Goal: Transaction & Acquisition: Purchase product/service

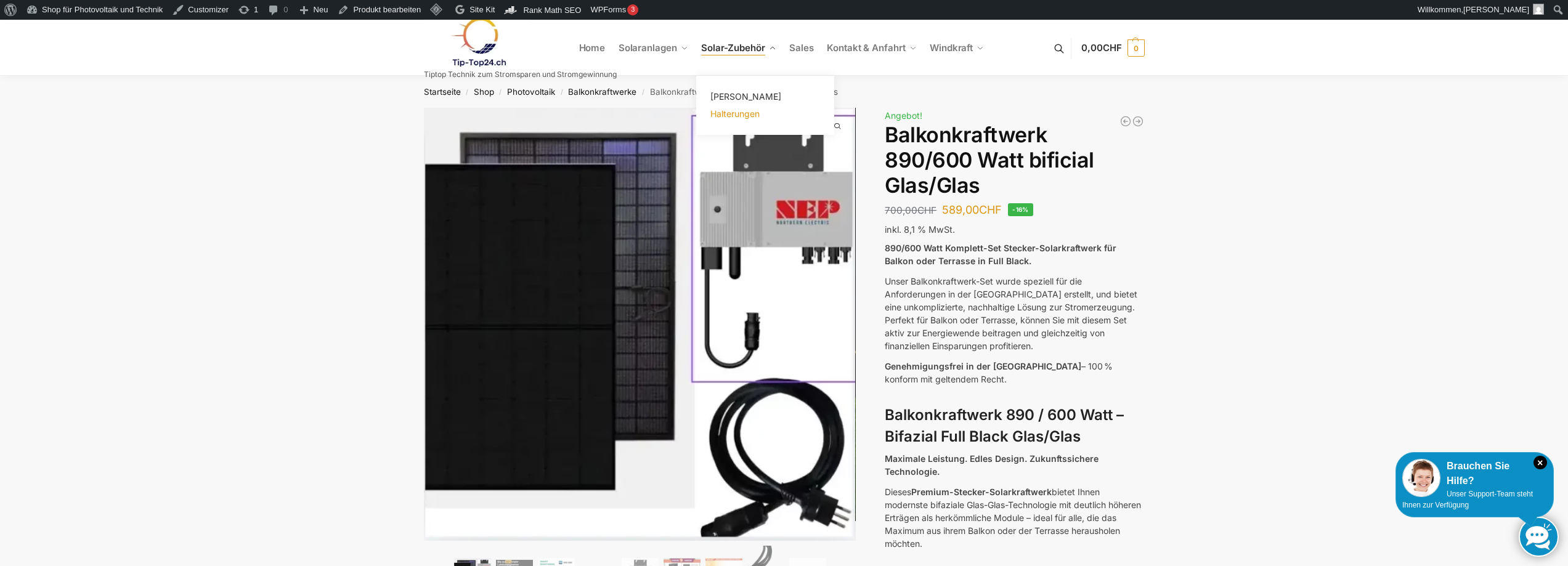
click at [745, 108] on span "Halterungen" at bounding box center [734, 114] width 49 height 11
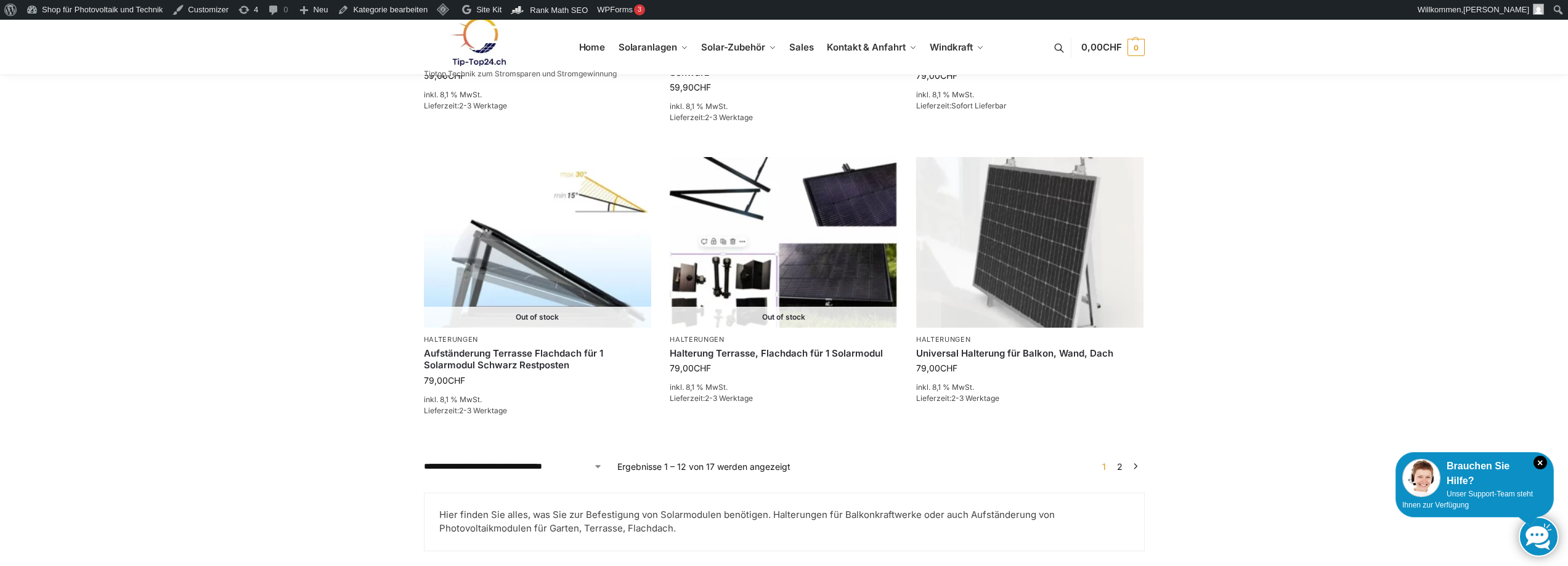
scroll to position [985, 0]
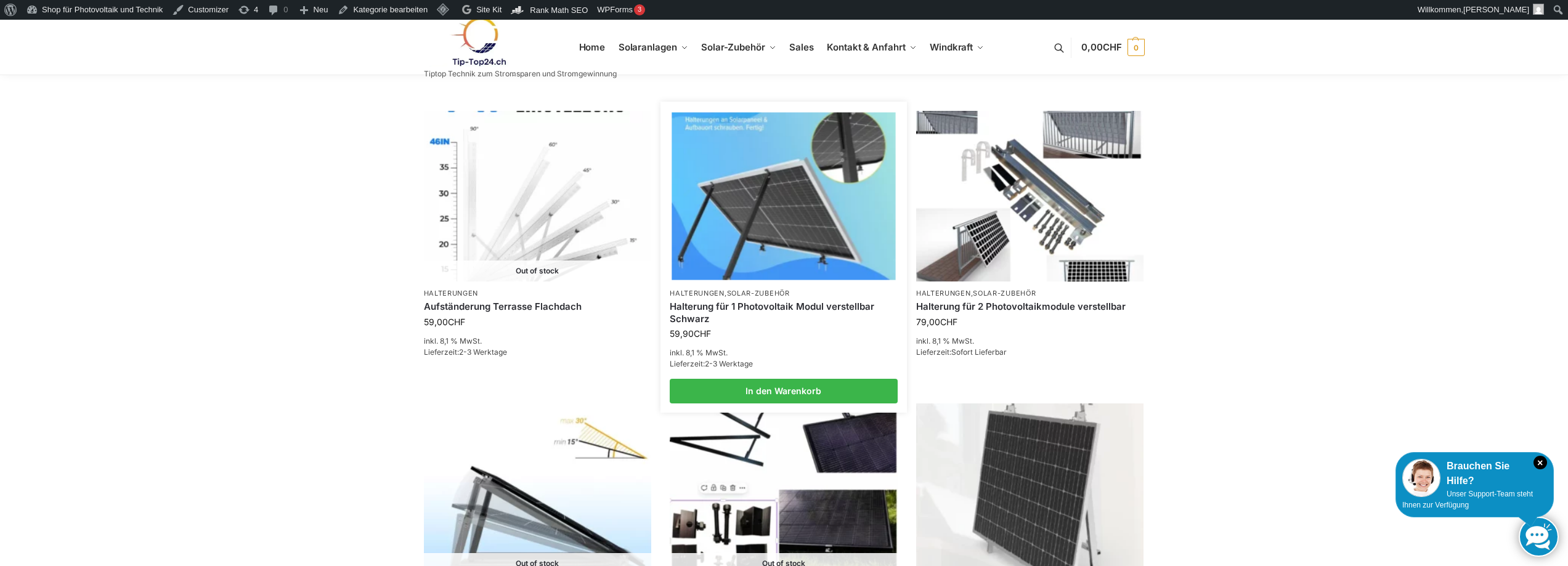
click at [755, 216] on img at bounding box center [783, 195] width 223 height 167
